Goal: Information Seeking & Learning: Learn about a topic

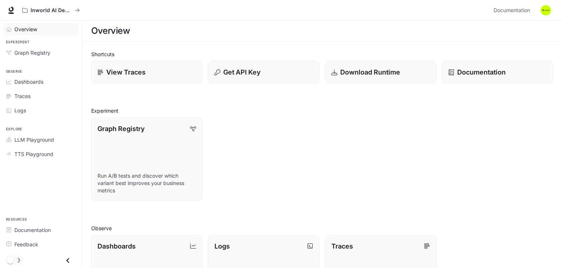
click at [45, 30] on div "Overview" at bounding box center [44, 29] width 61 height 8
click at [42, 53] on span "Graph Registry" at bounding box center [32, 53] width 36 height 8
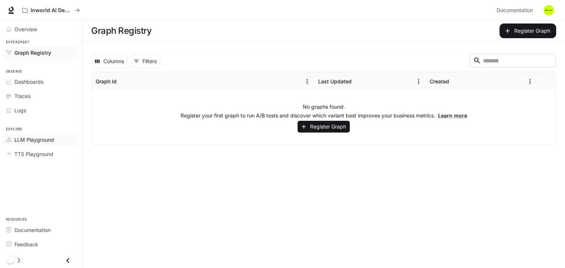
click at [32, 143] on link "LLM Playground" at bounding box center [41, 140] width 76 height 13
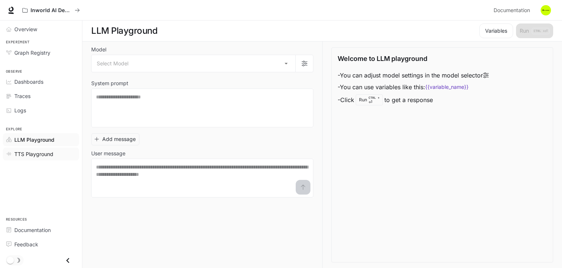
click at [33, 155] on span "TTS Playground" at bounding box center [33, 154] width 39 height 8
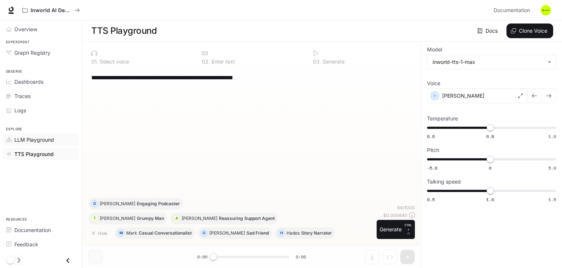
click at [25, 136] on span "LLM Playground" at bounding box center [34, 140] width 40 height 8
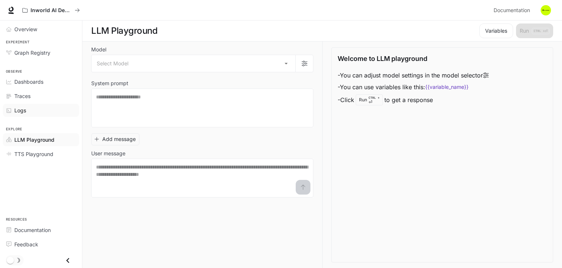
click at [35, 111] on div "Logs" at bounding box center [44, 111] width 61 height 8
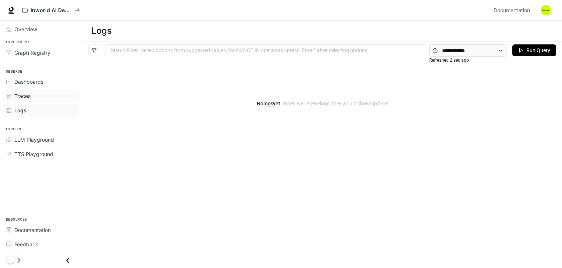
click at [43, 97] on div "Traces" at bounding box center [44, 96] width 61 height 8
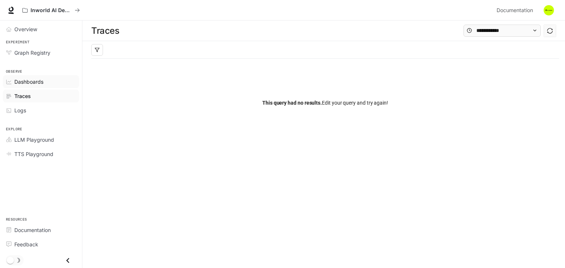
click at [49, 85] on div "Dashboards" at bounding box center [44, 82] width 61 height 8
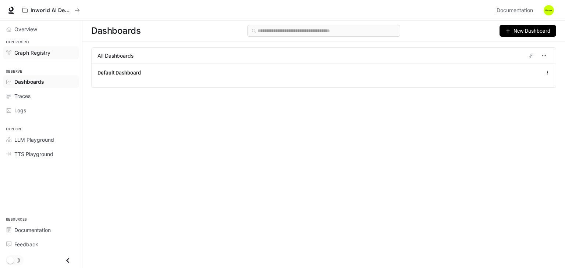
click at [51, 52] on div "Graph Registry" at bounding box center [44, 53] width 61 height 8
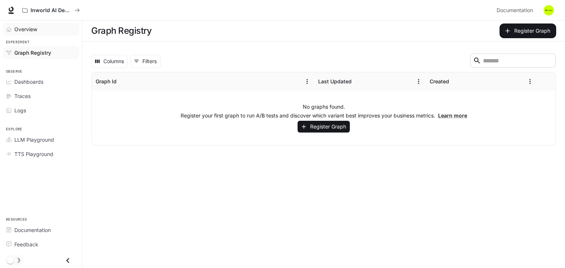
click at [53, 25] on div "Overview" at bounding box center [44, 29] width 61 height 8
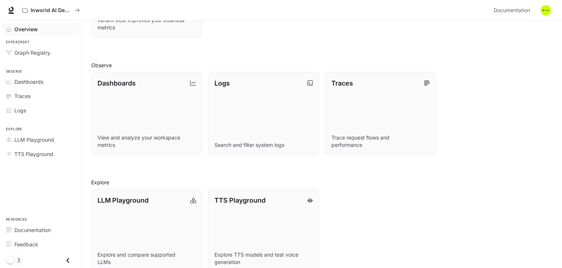
scroll to position [176, 0]
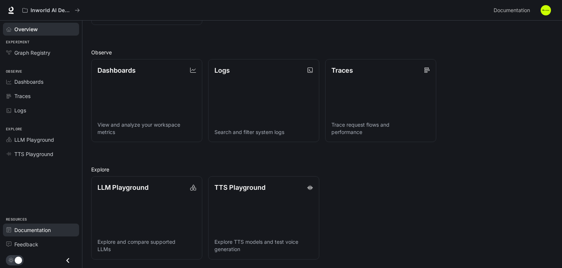
click at [60, 233] on div "Documentation" at bounding box center [44, 231] width 61 height 8
click at [41, 87] on link "Dashboards" at bounding box center [41, 81] width 76 height 13
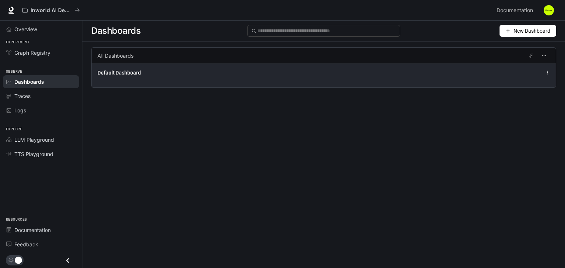
click at [124, 72] on span "Default Dashboard" at bounding box center [118, 72] width 43 height 7
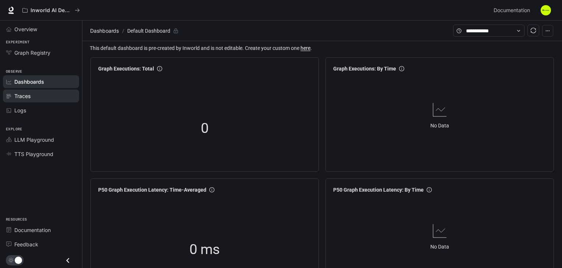
click at [32, 96] on div "Traces" at bounding box center [44, 96] width 61 height 8
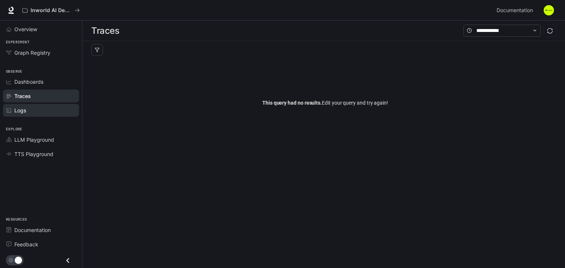
click at [32, 108] on div "Logs" at bounding box center [44, 111] width 61 height 8
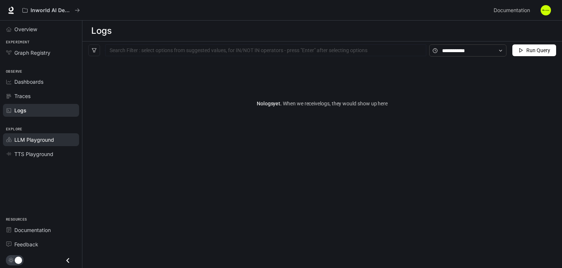
click at [31, 134] on link "LLM Playground" at bounding box center [41, 140] width 76 height 13
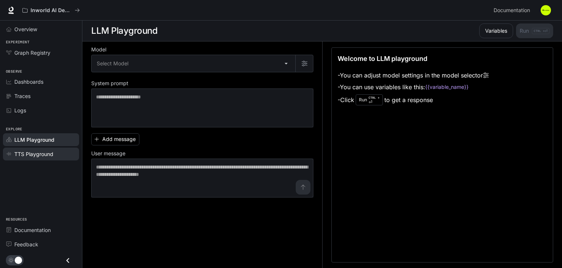
click at [31, 153] on span "TTS Playground" at bounding box center [33, 154] width 39 height 8
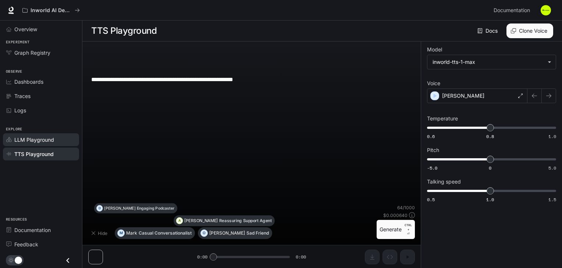
click at [44, 136] on span "LLM Playground" at bounding box center [34, 140] width 40 height 8
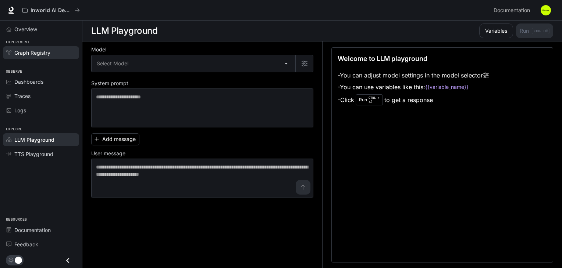
click at [47, 50] on span "Graph Registry" at bounding box center [32, 53] width 36 height 8
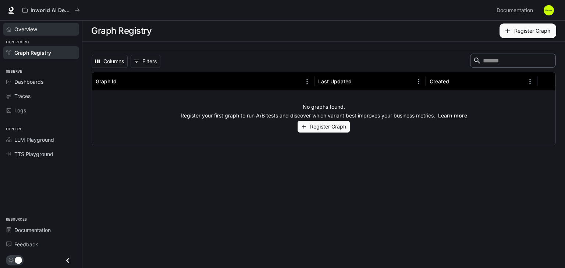
click at [26, 28] on span "Overview" at bounding box center [25, 29] width 23 height 8
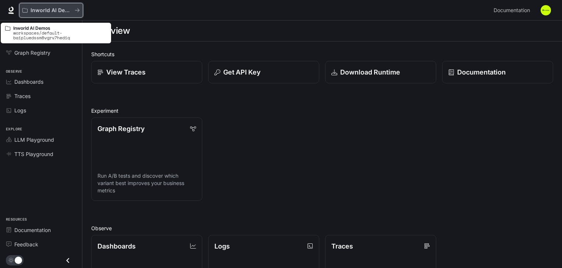
click at [56, 11] on p "Inworld AI Demos" at bounding box center [51, 10] width 41 height 6
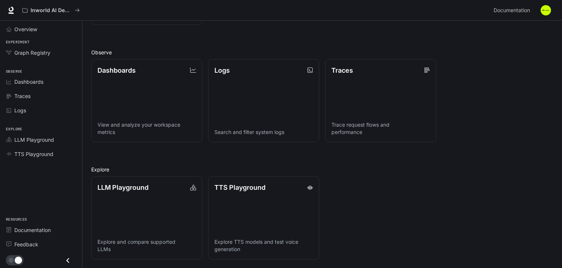
scroll to position [7, 0]
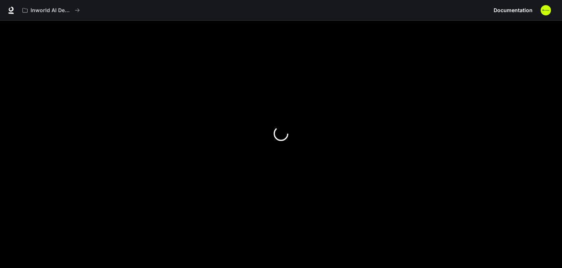
scroll to position [10, 0]
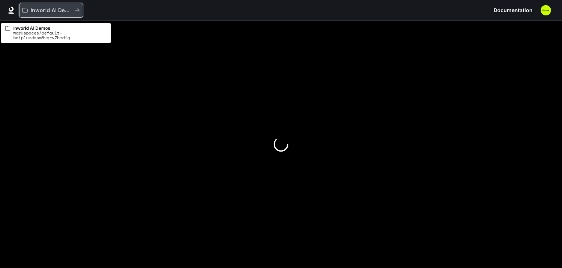
click at [50, 11] on p "Inworld AI Demos" at bounding box center [51, 10] width 41 height 6
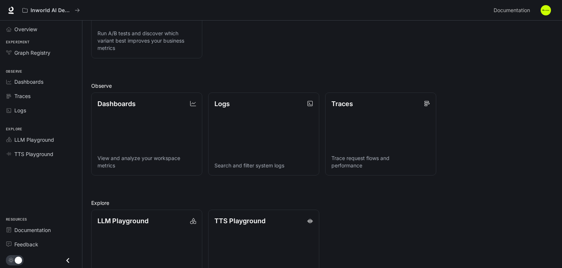
scroll to position [152, 0]
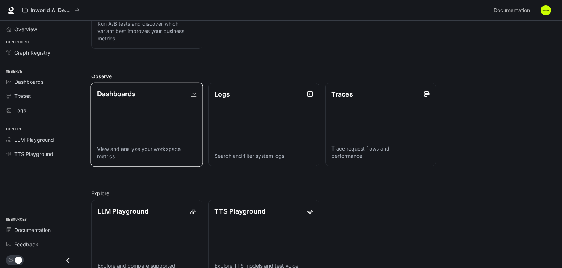
click at [167, 141] on link "Dashboards View and analyze your workspace metrics" at bounding box center [146, 124] width 112 height 84
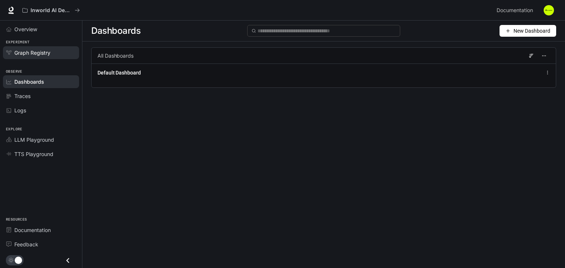
click at [31, 55] on span "Graph Registry" at bounding box center [32, 53] width 36 height 8
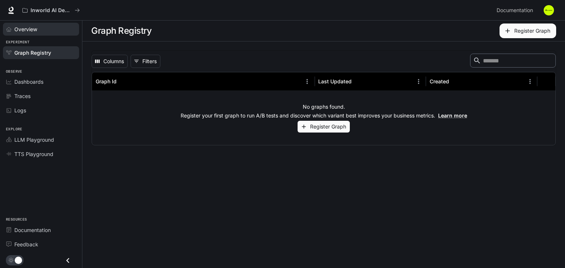
click at [38, 32] on div "Overview" at bounding box center [44, 29] width 61 height 8
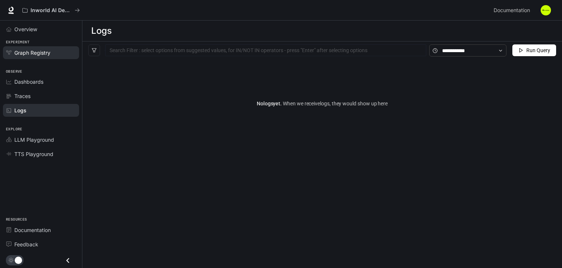
click at [30, 50] on span "Graph Registry" at bounding box center [32, 53] width 36 height 8
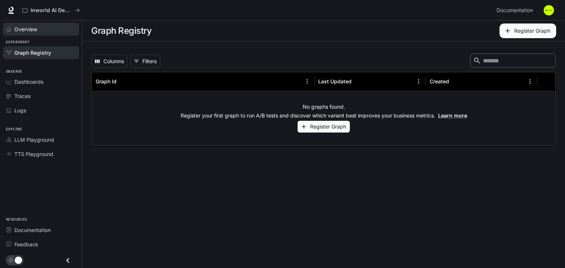
click at [44, 28] on div "Overview" at bounding box center [44, 29] width 61 height 8
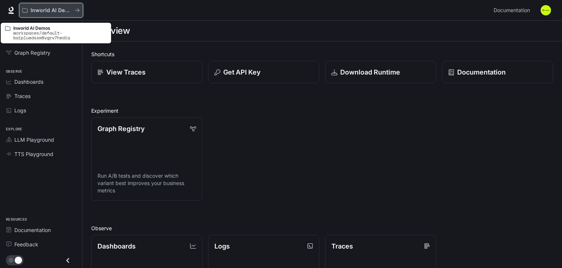
click at [32, 9] on p "Inworld AI Demos" at bounding box center [51, 10] width 41 height 6
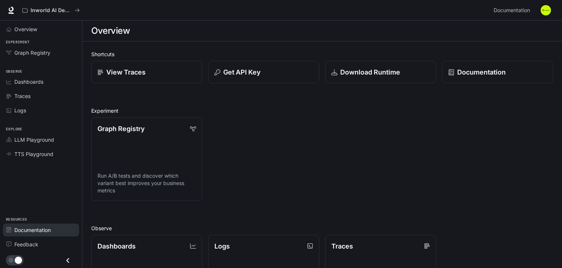
click at [47, 227] on span "Documentation" at bounding box center [32, 231] width 36 height 8
click at [40, 229] on span "Documentation" at bounding box center [32, 231] width 36 height 8
